Goal: Use online tool/utility: Utilize a website feature to perform a specific function

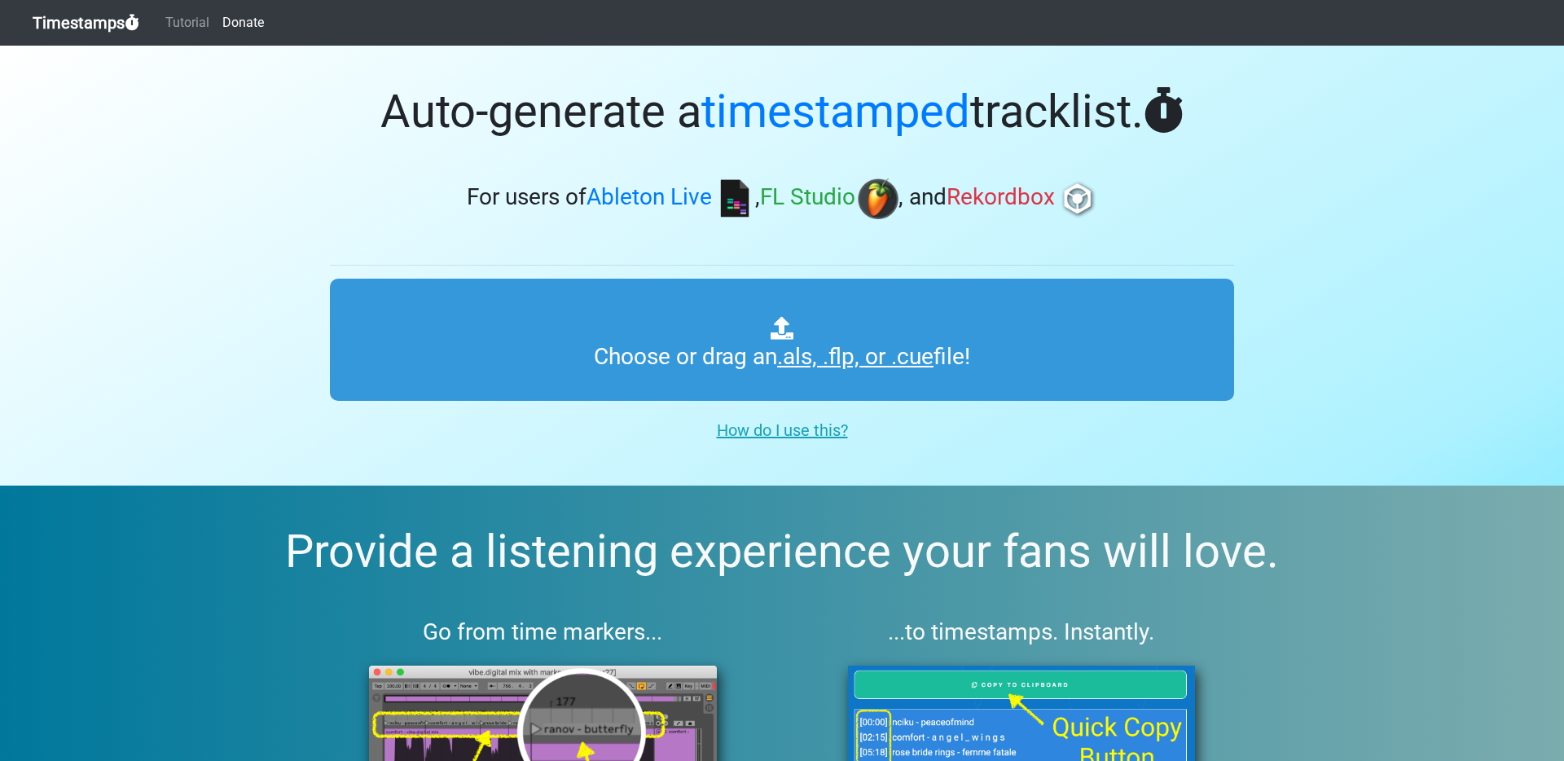
type input "C:\fakepath\BRAIN FREEZE RADIO #016.als"
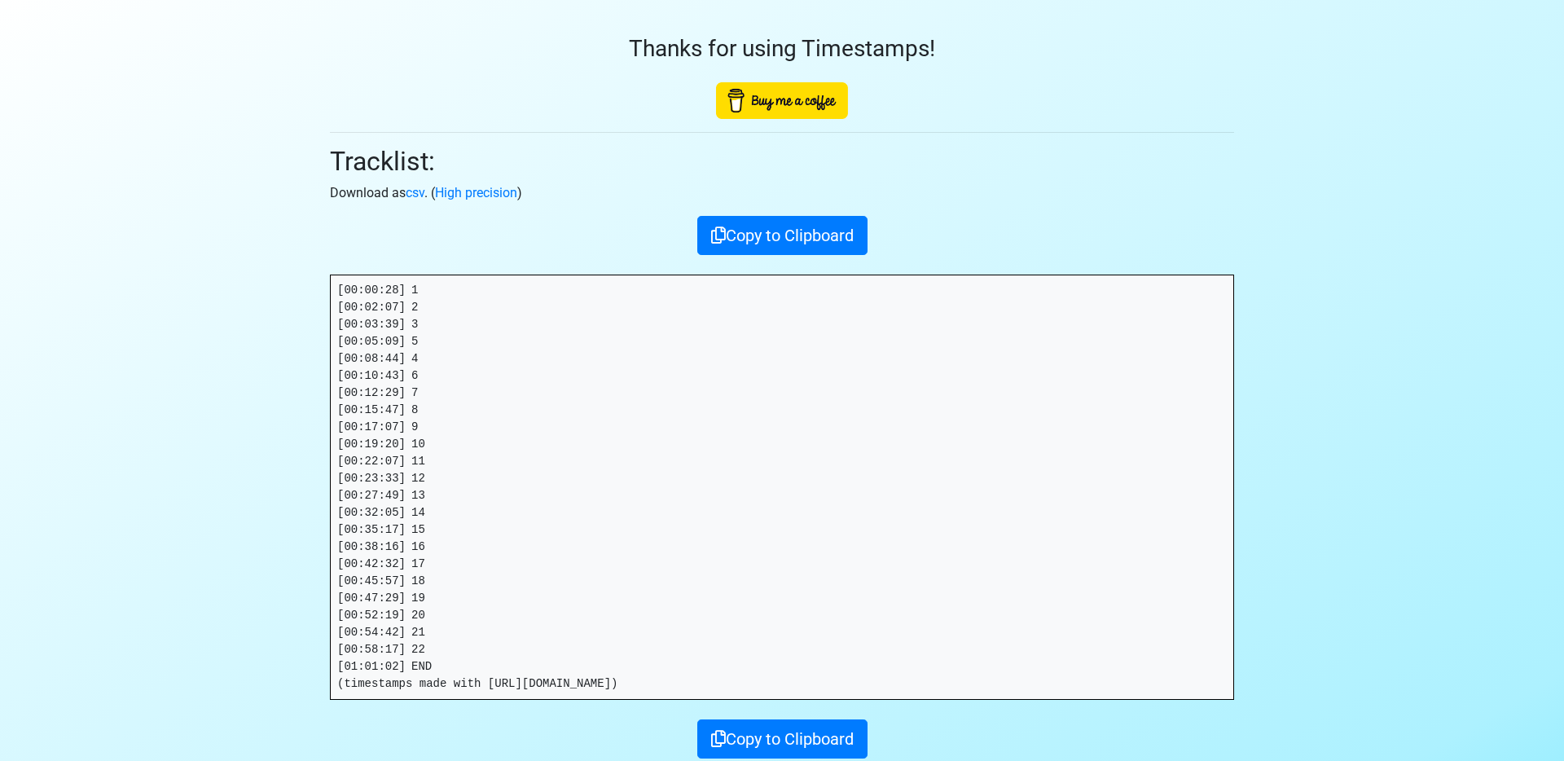
drag, startPoint x: 450, startPoint y: 658, endPoint x: 442, endPoint y: 647, distance: 13.4
click at [450, 658] on pre "[00:00:28] 1 [00:02:07] 2 [00:03:39] 3 [00:05:09] 5 [00:08:44] 4 [00:10:43] 6 […" at bounding box center [782, 487] width 902 height 424
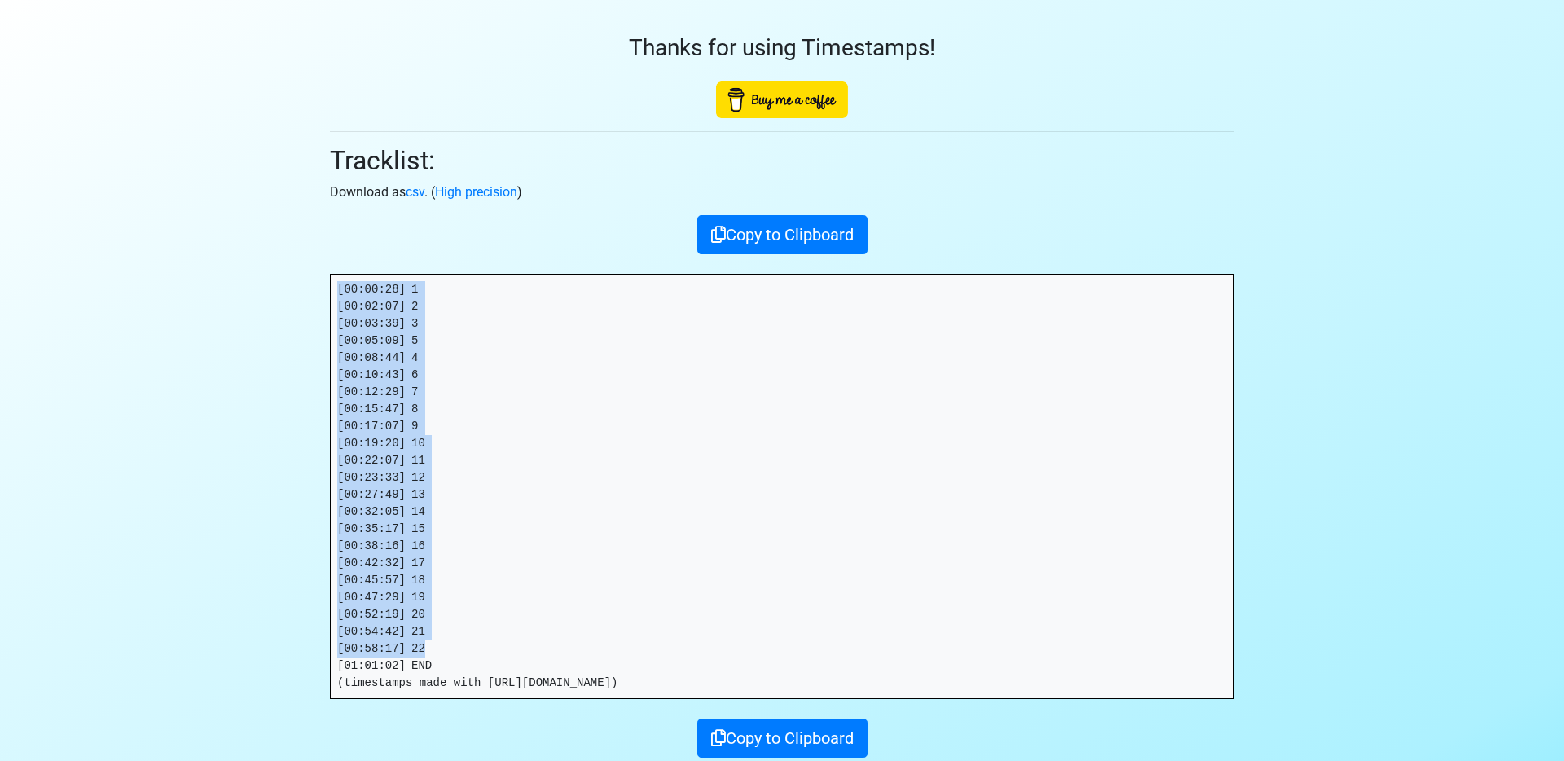
drag, startPoint x: 380, startPoint y: 612, endPoint x: 640, endPoint y: 117, distance: 559.2
click at [305, 248] on section "Thanks for using Timestamps! Tracklist: Download as csv . ( High precision ) Co…" at bounding box center [782, 412] width 1564 height 834
copy pre "[00:00:28] 1 [00:02:07] 2 [00:03:39] 3 [00:05:09] 5 [00:08:44] 4 [00:10:43] 6 […"
